Goal: Find specific page/section: Find specific page/section

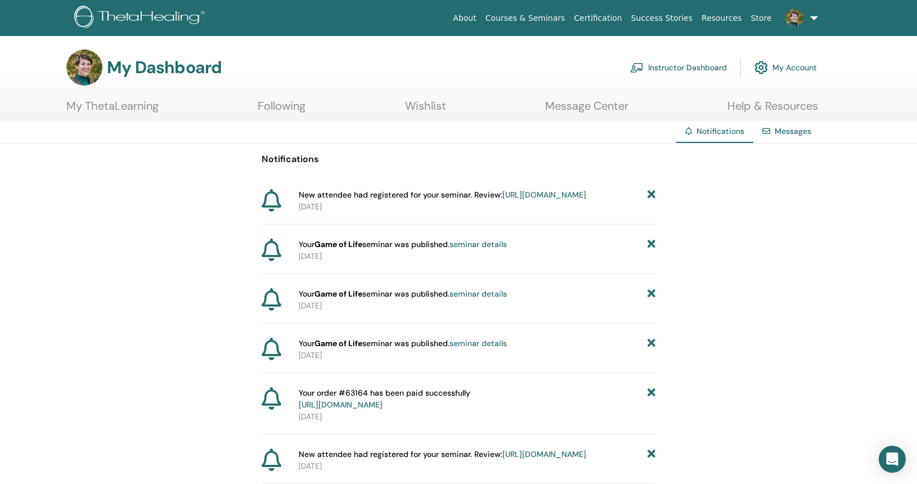
scroll to position [4, 0]
click at [540, 200] on link "https://member.thetahealing.com/instructor/seminar/378616/attendees" at bounding box center [544, 195] width 84 height 10
